Goal: Navigation & Orientation: Find specific page/section

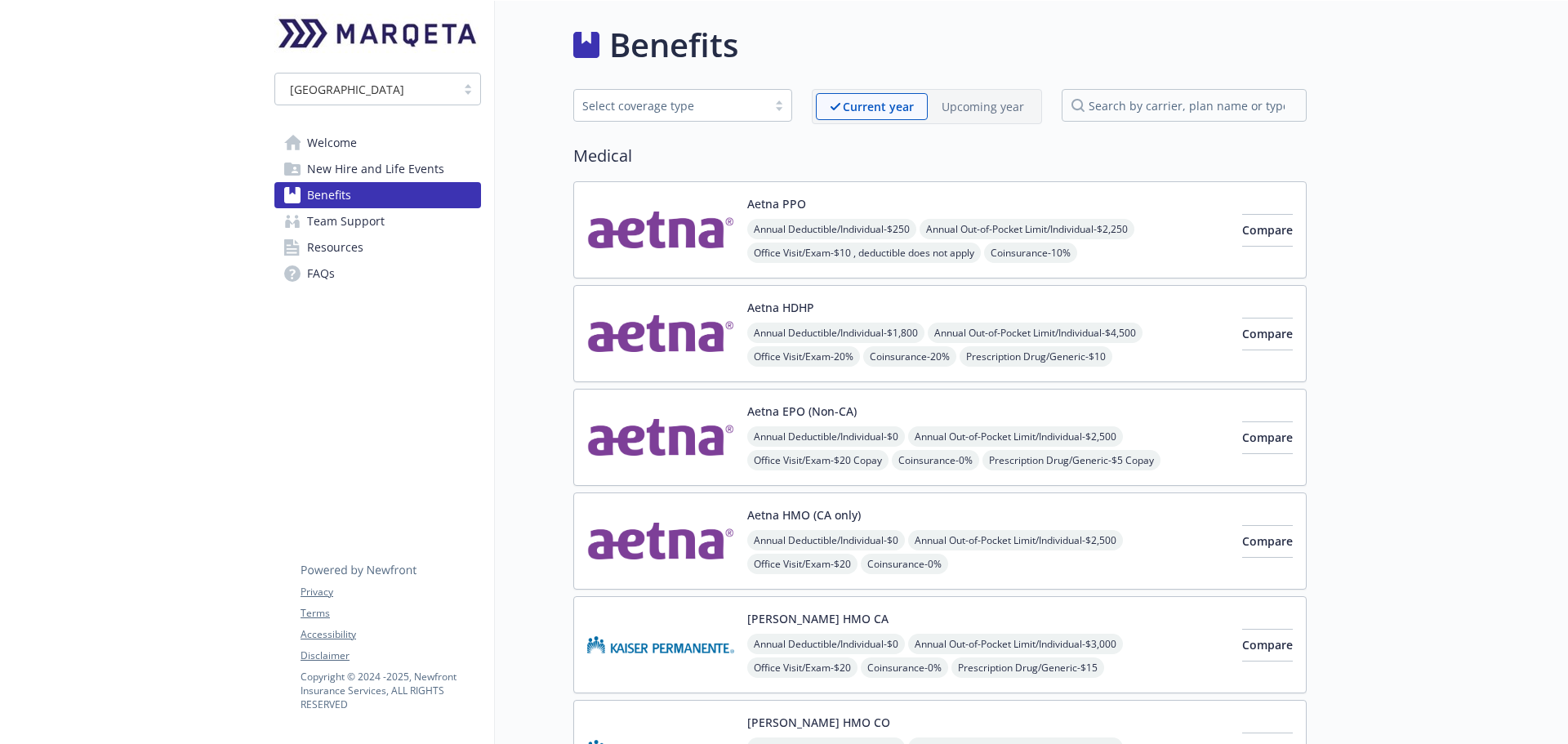
scroll to position [2612, 0]
